Goal: Transaction & Acquisition: Subscribe to service/newsletter

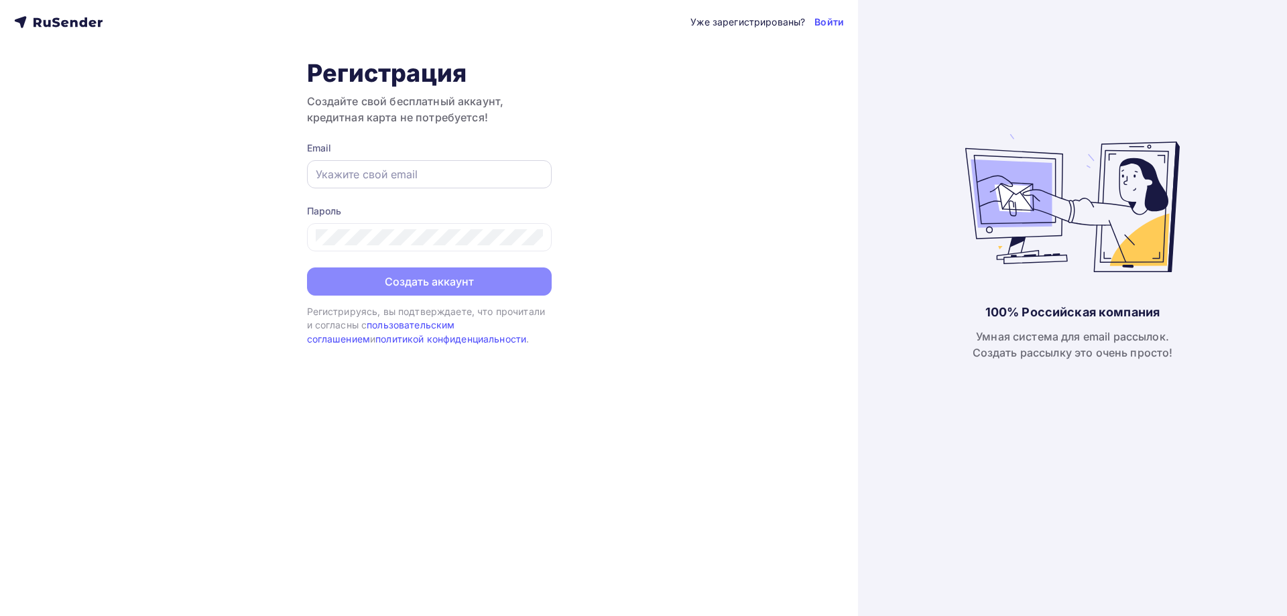
click at [371, 179] on input "text" at bounding box center [429, 174] width 227 height 16
type input "[EMAIL_ADDRESS][DOMAIN_NAME]"
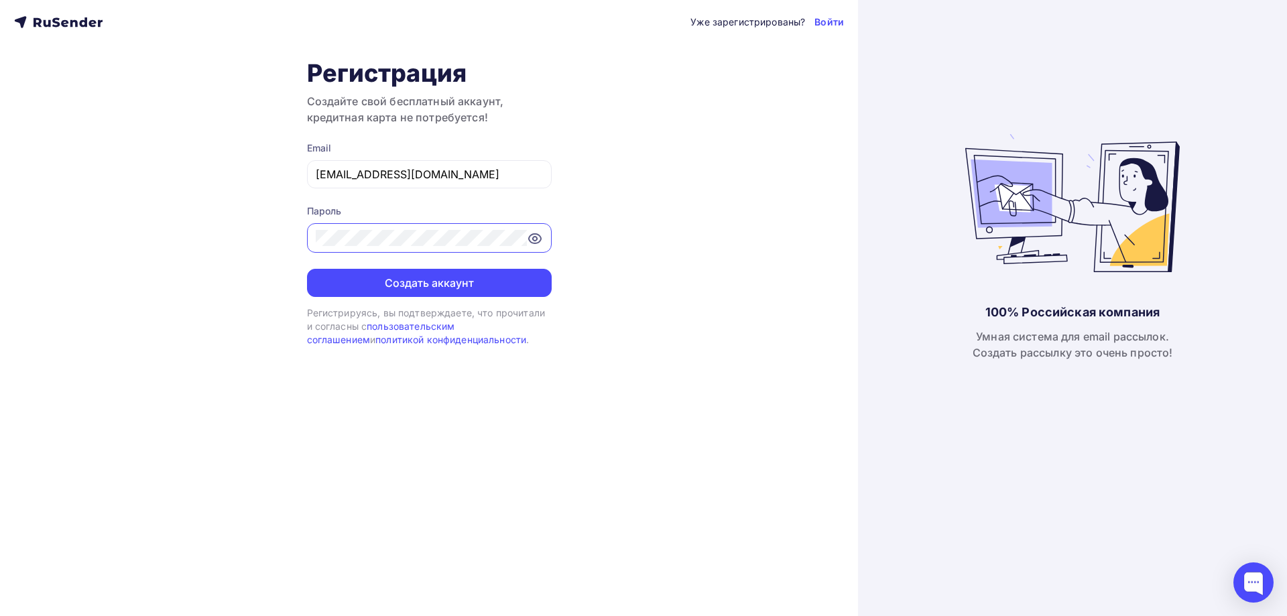
click at [674, 144] on div "Уже зарегистрированы? Войти Регистрация Создайте свой бесплатный аккаунт, креди…" at bounding box center [429, 308] width 858 height 616
click at [541, 241] on icon at bounding box center [535, 239] width 16 height 16
click at [439, 286] on button "Создать аккаунт" at bounding box center [429, 283] width 245 height 28
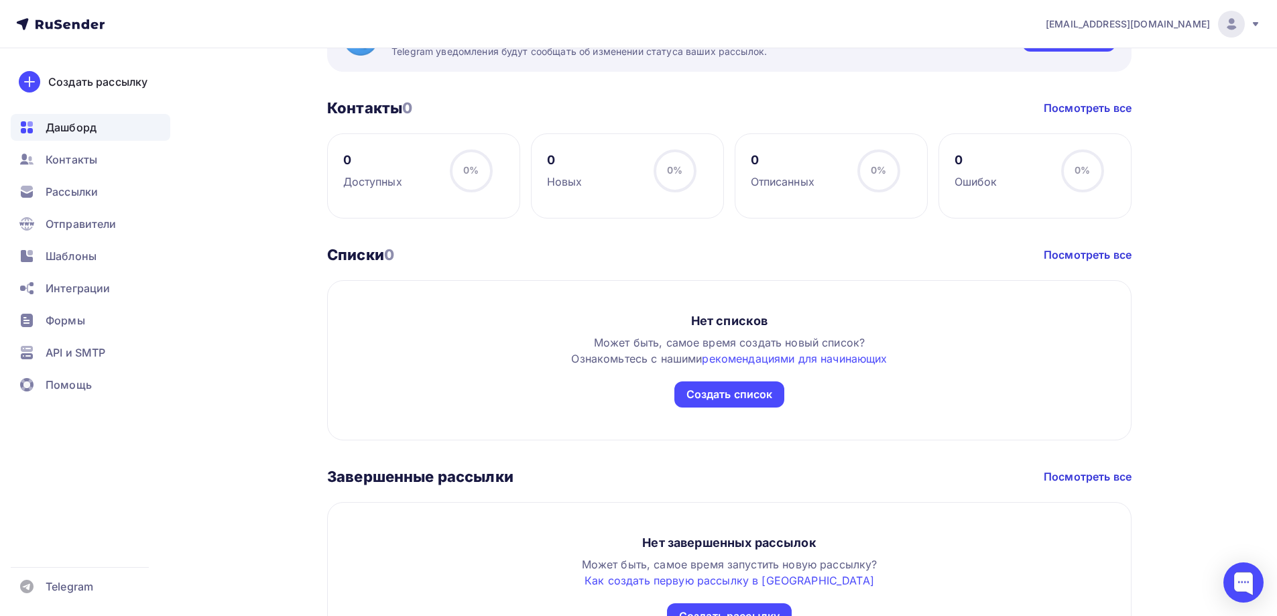
scroll to position [662, 0]
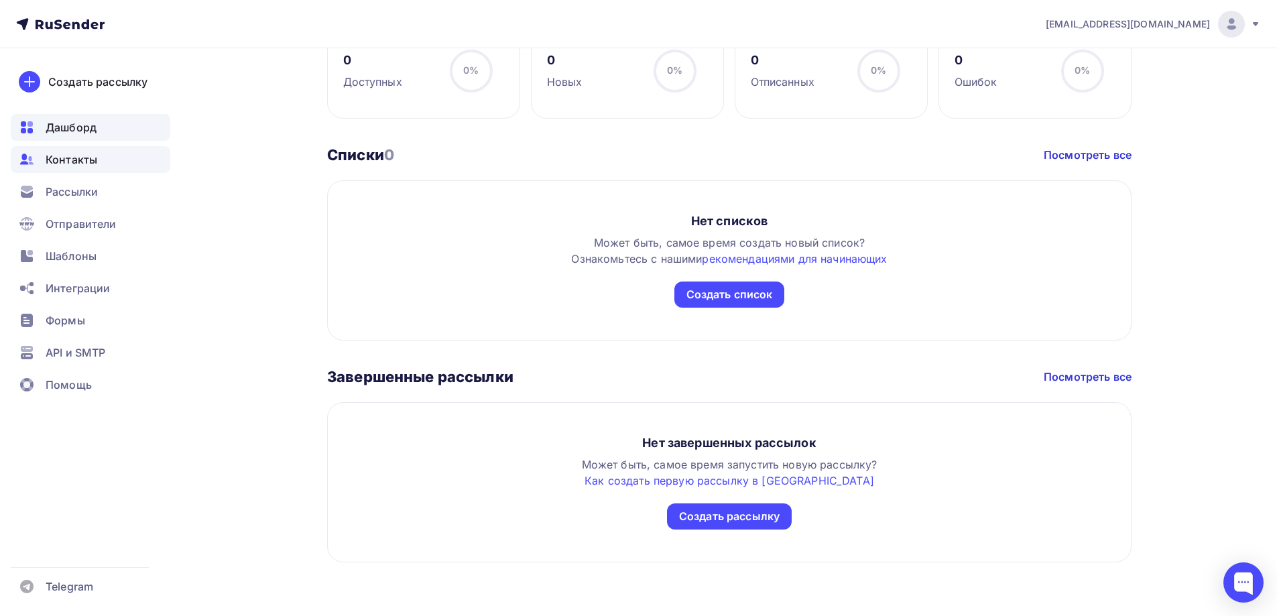
click at [87, 165] on span "Контакты" at bounding box center [72, 159] width 52 height 16
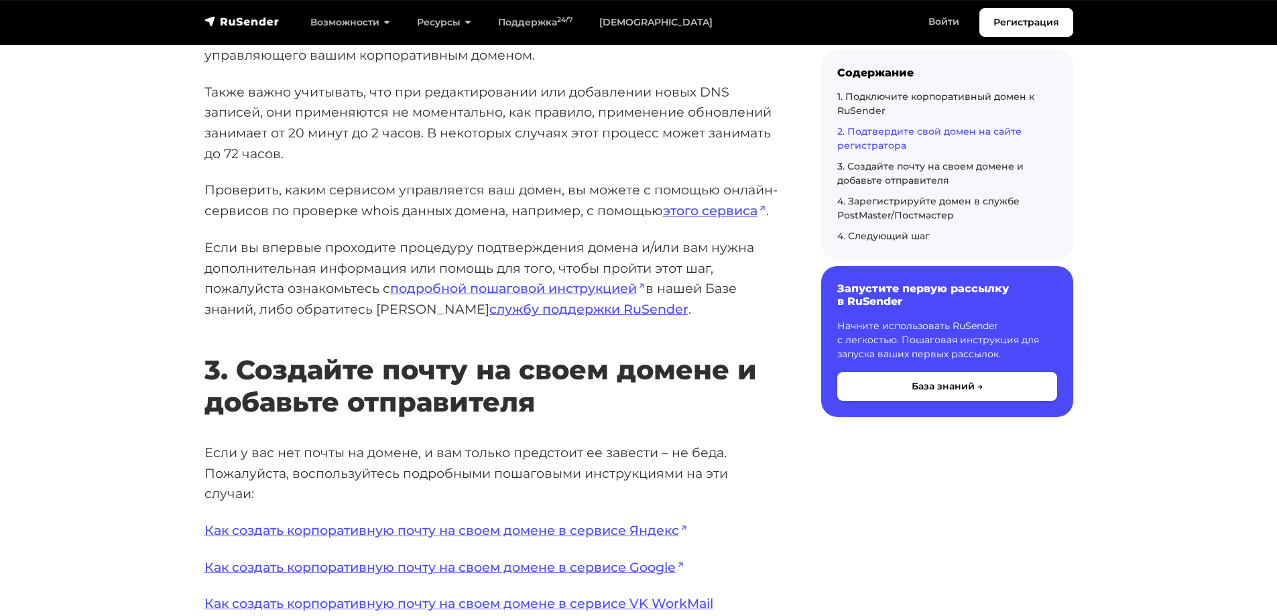
scroll to position [2279, 0]
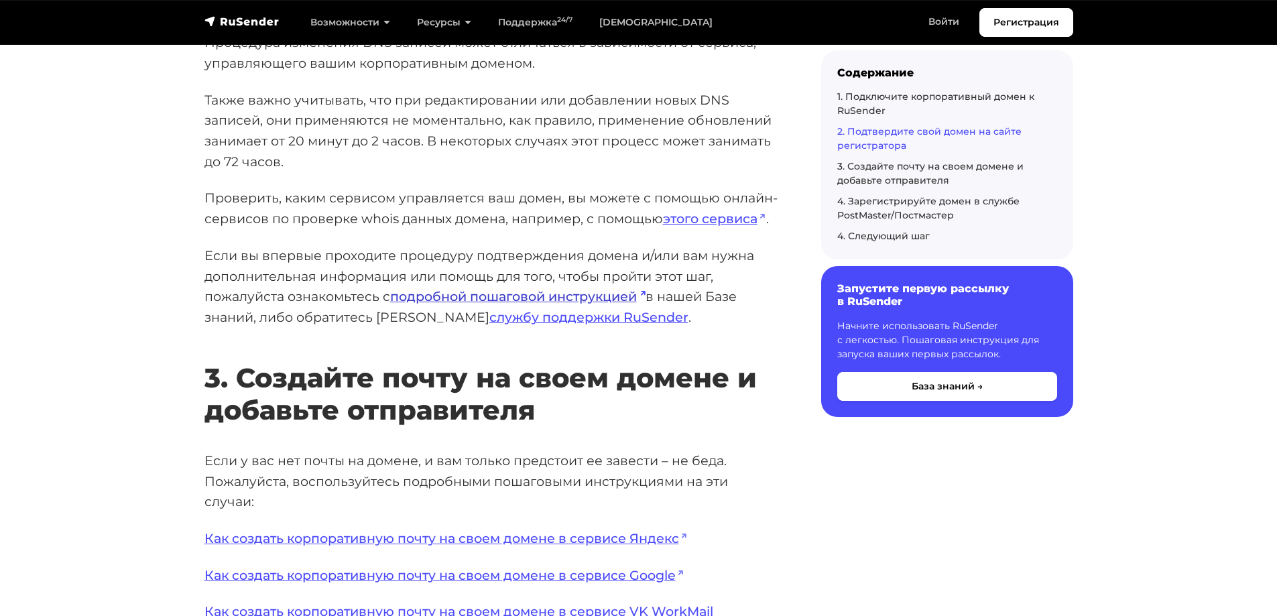
click at [477, 297] on link "подробной пошаговой инструкцией" at bounding box center [517, 296] width 255 height 16
click at [525, 322] on link "службу поддержки RuSender" at bounding box center [588, 317] width 199 height 16
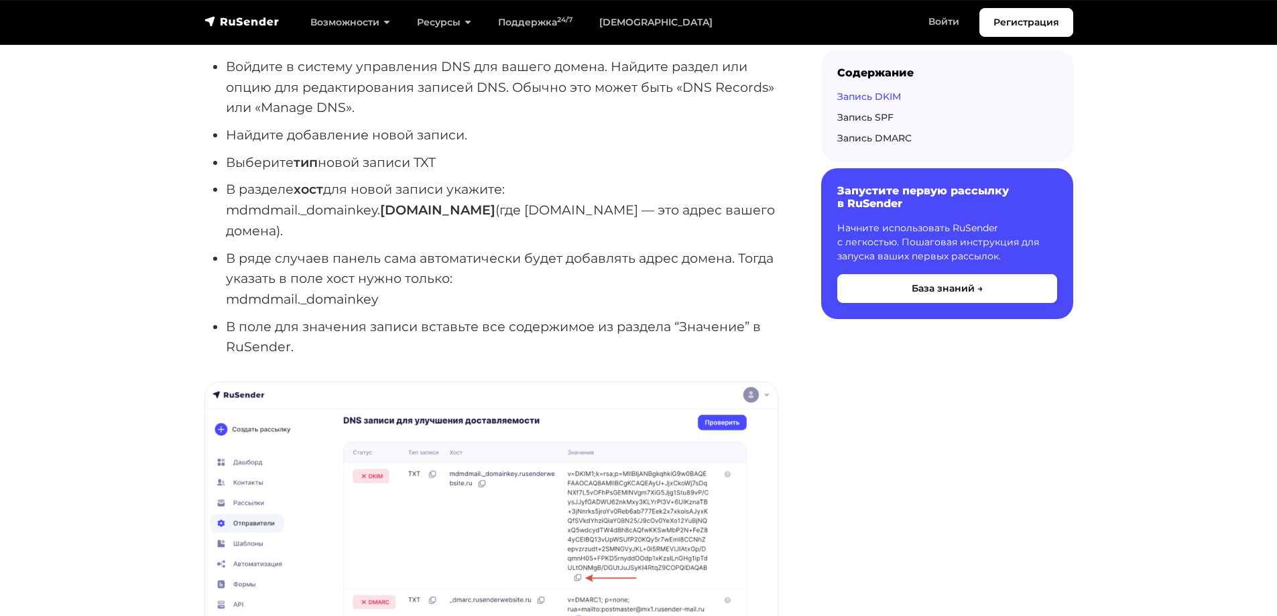
scroll to position [1005, 0]
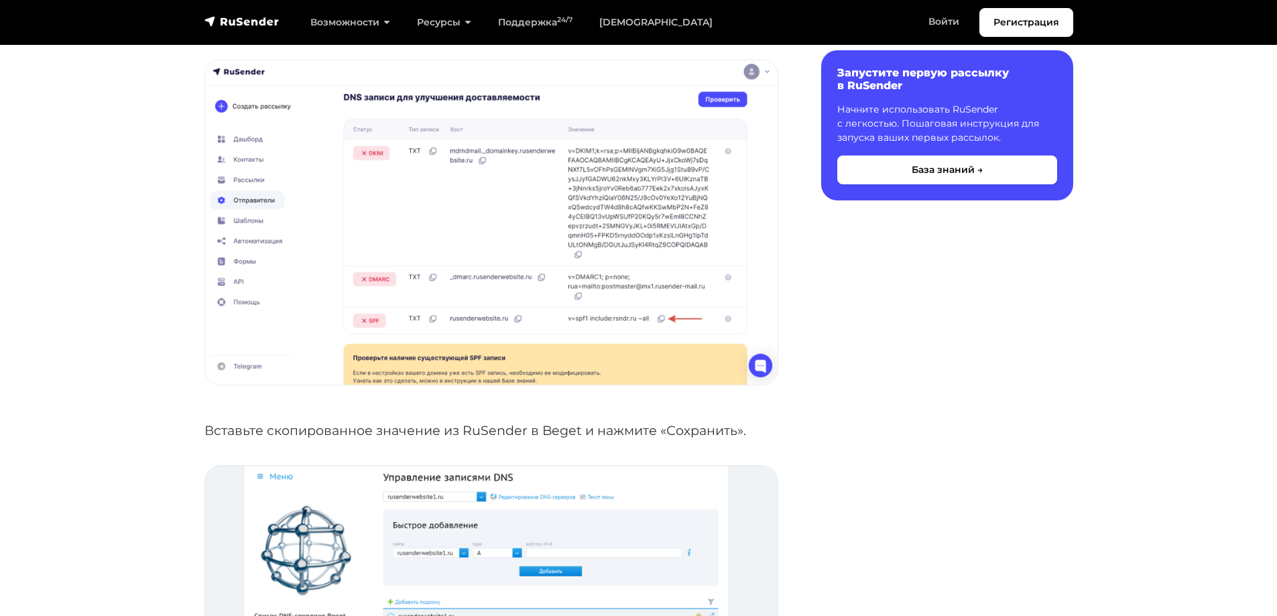
scroll to position [1139, 0]
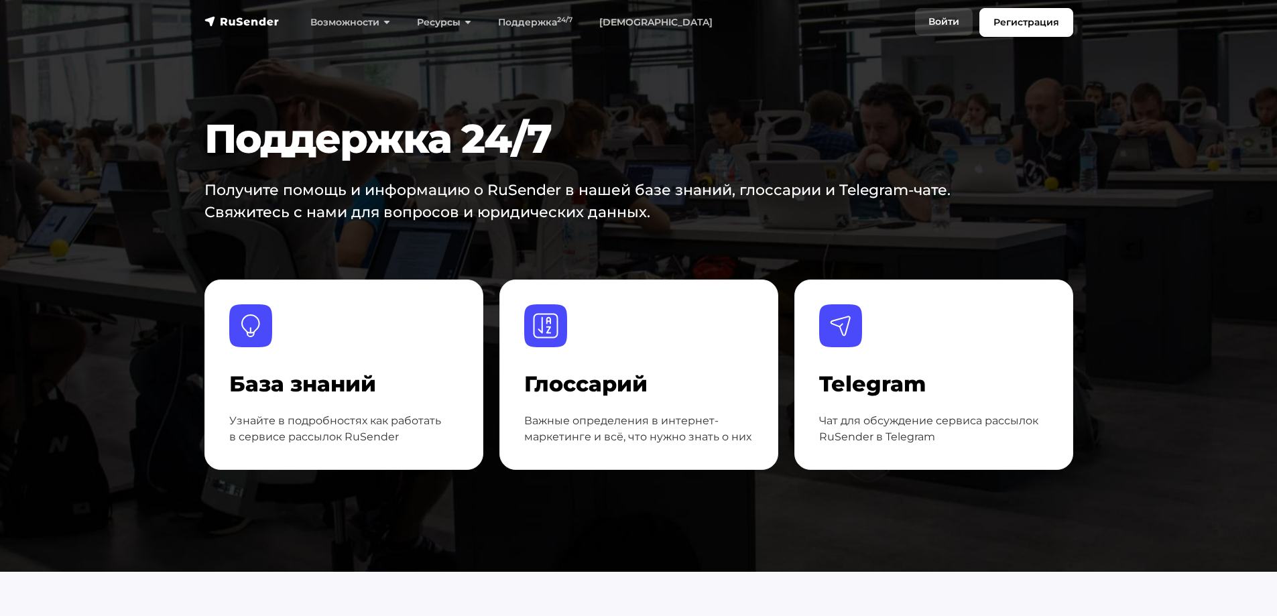
click at [938, 25] on link "Войти" at bounding box center [944, 21] width 58 height 27
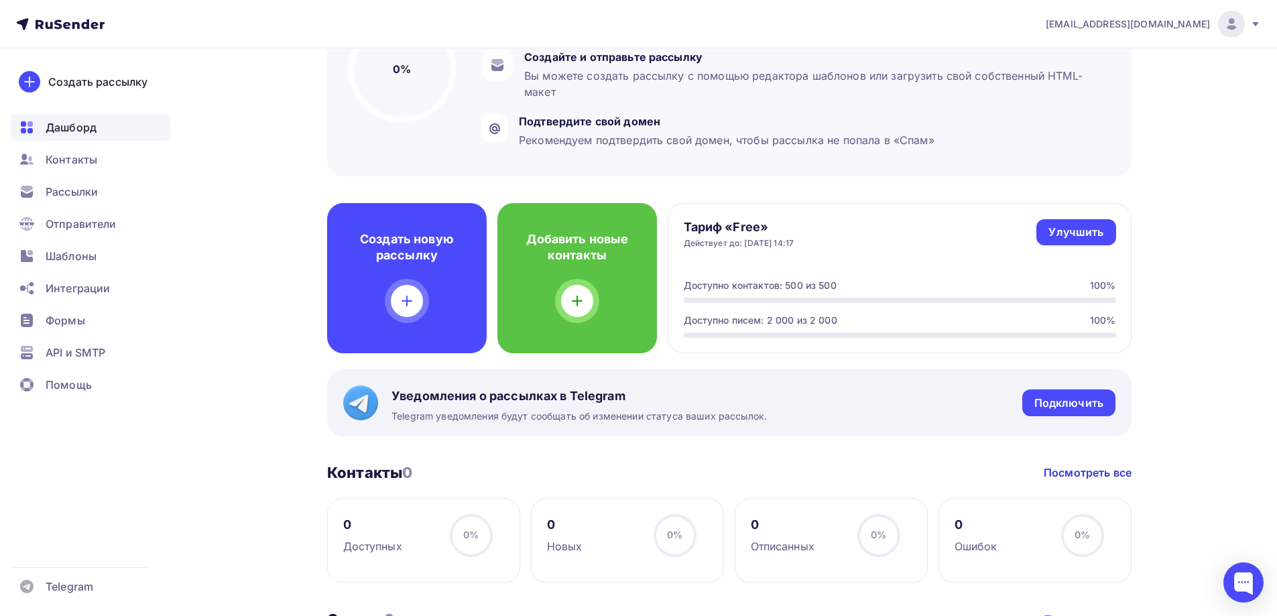
scroll to position [335, 0]
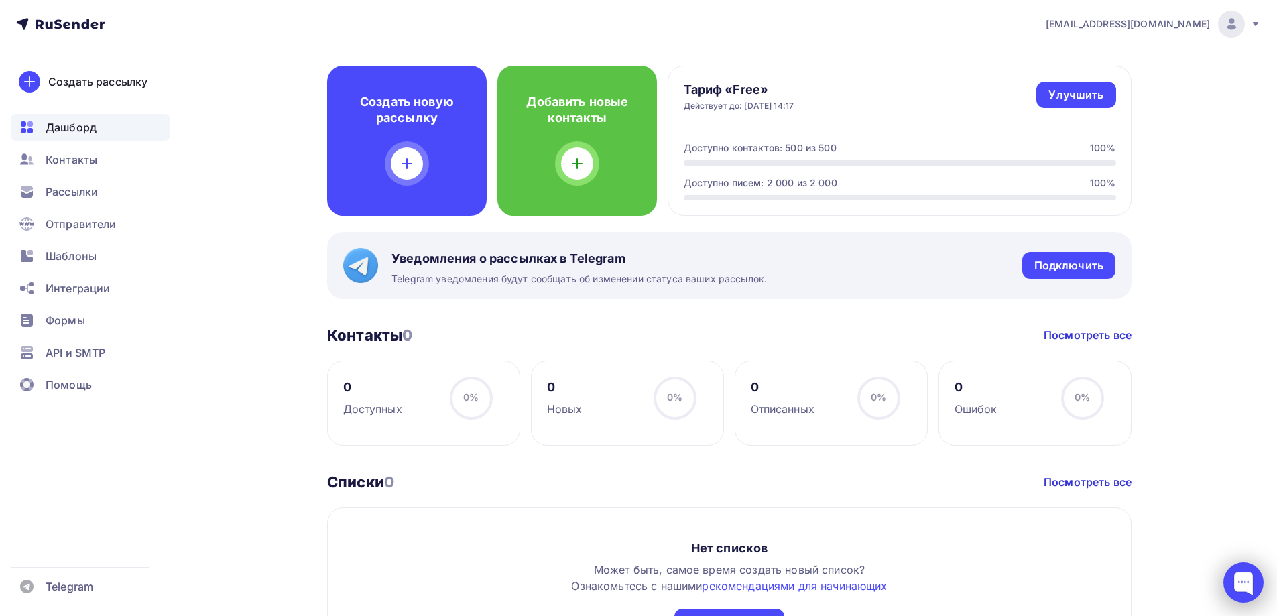
click at [1242, 584] on div at bounding box center [1243, 582] width 40 height 40
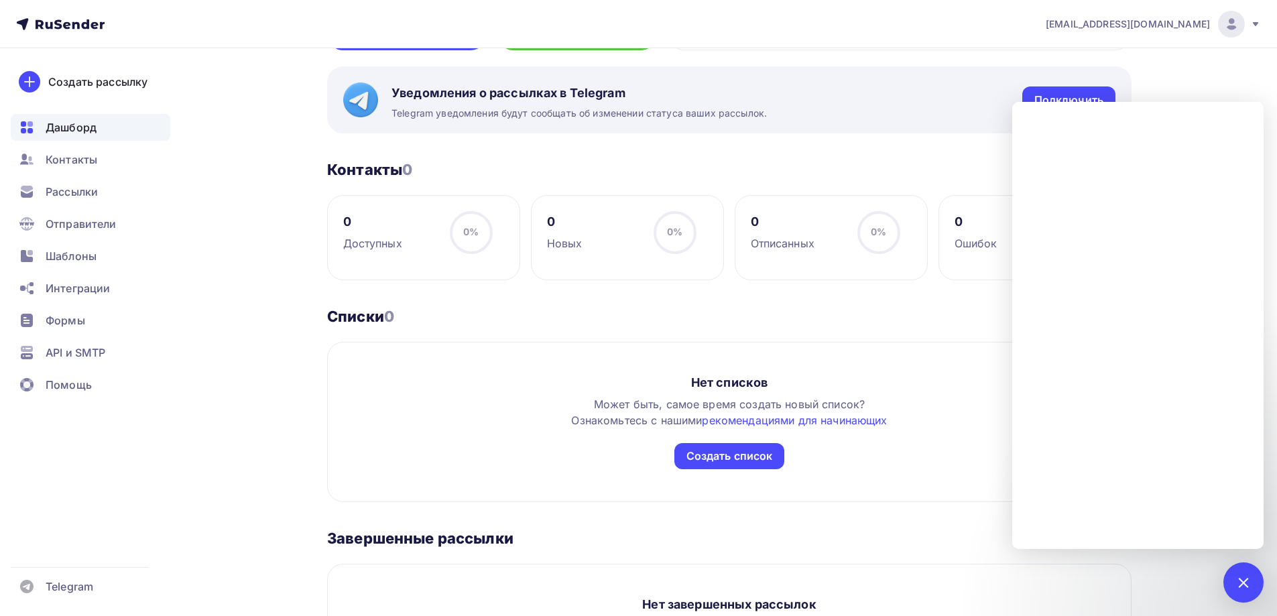
scroll to position [536, 0]
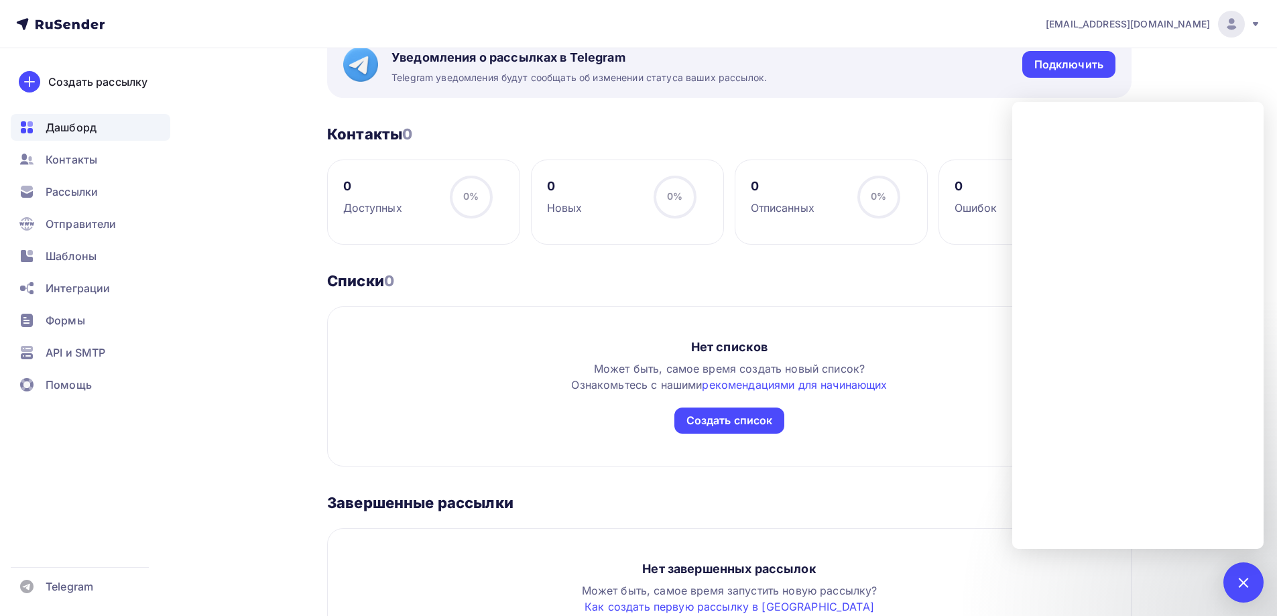
click at [835, 282] on div "Списки 0 Списки 0 Посмотреть все" at bounding box center [729, 280] width 804 height 19
